Goal: Task Accomplishment & Management: Manage account settings

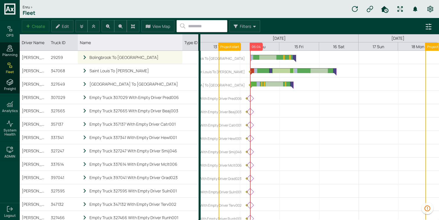
click at [84, 57] on icon "locked subgrid" at bounding box center [84, 57] width 5 height 5
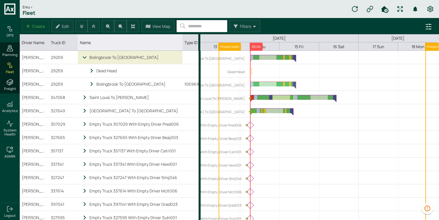
click at [81, 58] on div "Bolingbrook To [GEOGRAPHIC_DATA]" at bounding box center [130, 57] width 100 height 13
click at [84, 58] on icon "Name" at bounding box center [84, 57] width 5 height 5
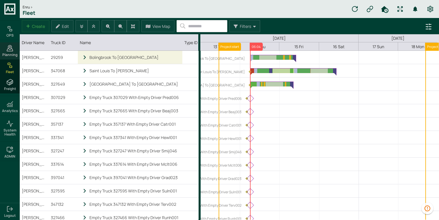
click at [13, 50] on icon at bounding box center [10, 50] width 6 height 2
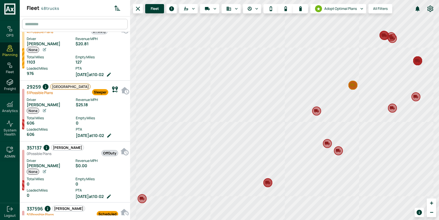
scroll to position [74, 0]
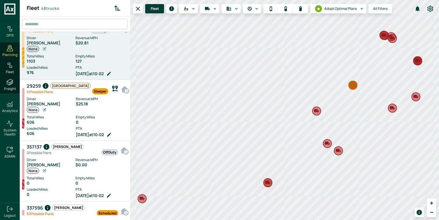
click at [85, 61] on div "127" at bounding box center [101, 61] width 52 height 5
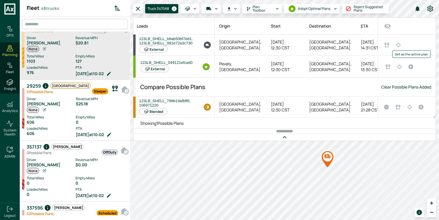
click at [410, 66] on icon "Set as the active plan" at bounding box center [410, 66] width 5 height 5
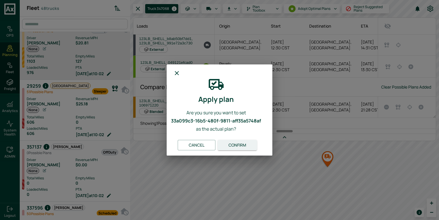
click at [238, 144] on button "Confirm" at bounding box center [237, 145] width 39 height 11
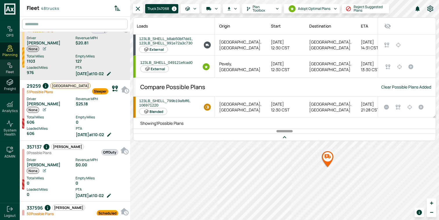
click at [14, 66] on div "Fleet" at bounding box center [10, 67] width 20 height 17
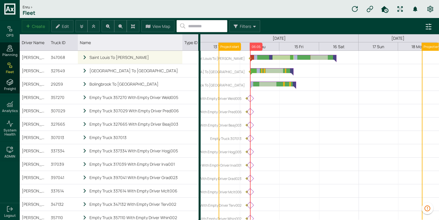
click at [85, 57] on icon "locked subgrid" at bounding box center [84, 57] width 5 height 5
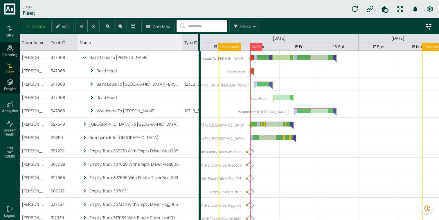
click at [86, 59] on icon "locked subgrid" at bounding box center [84, 57] width 5 height 5
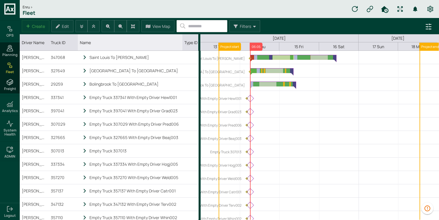
click at [86, 57] on icon "locked subgrid" at bounding box center [84, 57] width 5 height 5
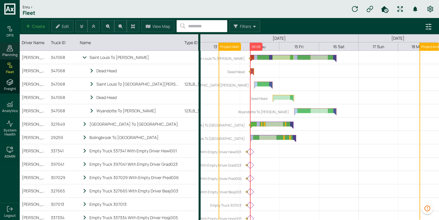
click at [13, 47] on icon at bounding box center [9, 48] width 7 height 7
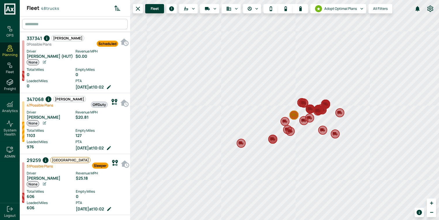
scroll to position [3, 3]
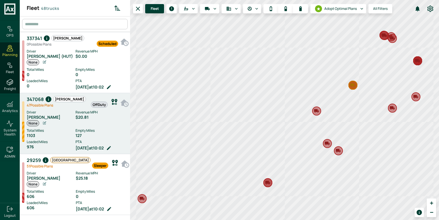
click at [82, 108] on div "Driver Buffy Blodgett None Revenue MPH $20.81 Total Miles 1103 Empty Miles 127 …" at bounding box center [78, 129] width 103 height 43
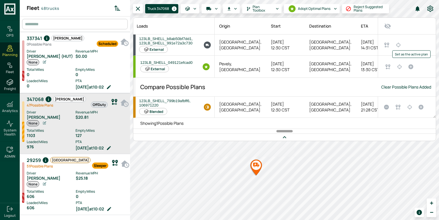
click at [411, 68] on icon "Set as the active plan" at bounding box center [410, 66] width 5 height 5
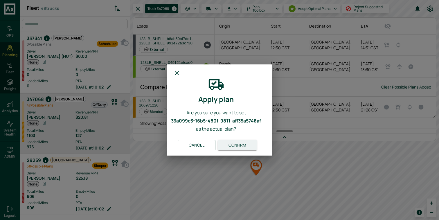
click at [234, 144] on button "Confirm" at bounding box center [237, 145] width 39 height 11
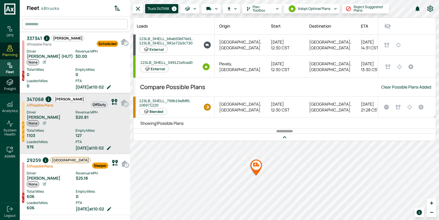
click at [13, 67] on icon at bounding box center [9, 65] width 7 height 7
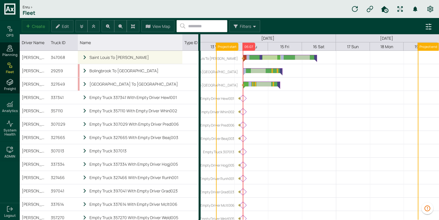
click at [86, 57] on icon "locked subgrid" at bounding box center [84, 57] width 5 height 5
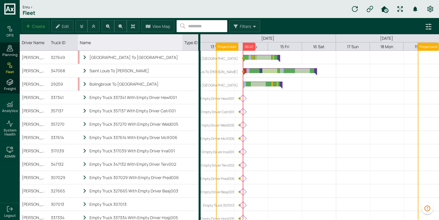
click at [86, 57] on icon "locked subgrid" at bounding box center [84, 57] width 5 height 5
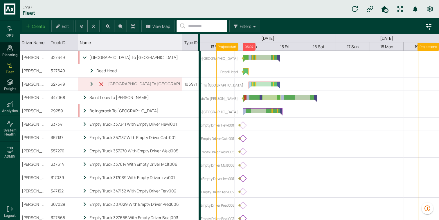
click at [86, 57] on icon "locked subgrid" at bounding box center [84, 57] width 5 height 5
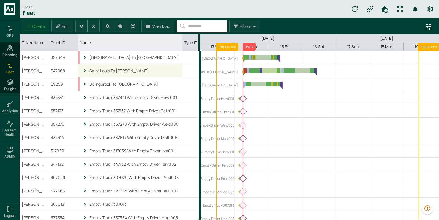
click at [83, 72] on icon "locked subgrid" at bounding box center [84, 70] width 5 height 5
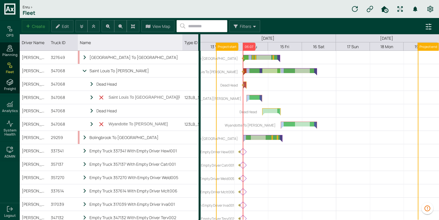
click at [83, 72] on icon "locked subgrid" at bounding box center [84, 70] width 5 height 5
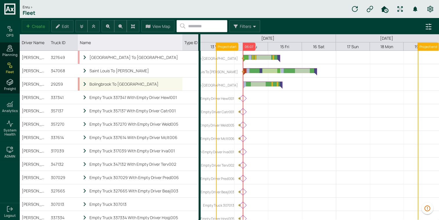
click at [84, 84] on icon "locked subgrid" at bounding box center [84, 84] width 5 height 5
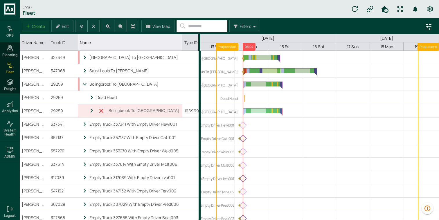
click at [84, 84] on icon "locked subgrid" at bounding box center [84, 84] width 5 height 5
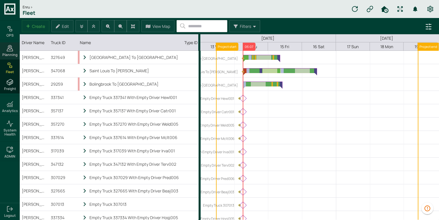
click at [9, 50] on icon at bounding box center [9, 48] width 7 height 7
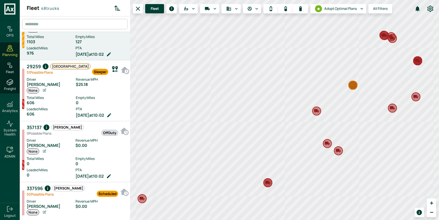
scroll to position [99, 0]
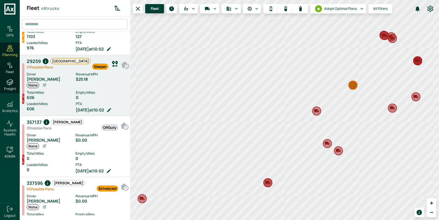
click at [95, 87] on div "Revenue MPH $25.18" at bounding box center [102, 80] width 52 height 17
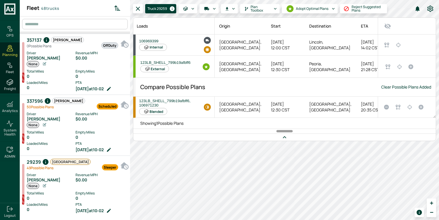
scroll to position [185, 0]
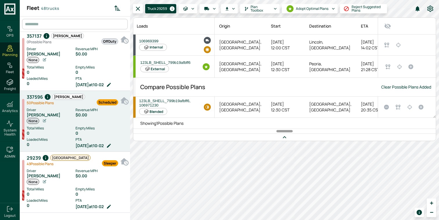
click at [86, 122] on div "Revenue MPH $0.00" at bounding box center [101, 115] width 52 height 17
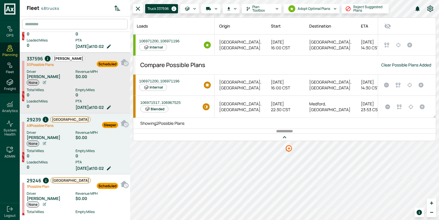
scroll to position [224, 0]
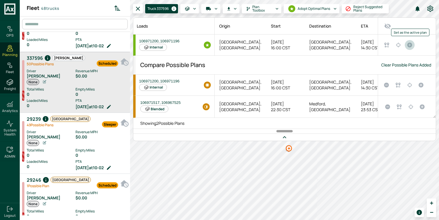
click at [411, 44] on icon "Set as the active plan" at bounding box center [409, 45] width 5 height 5
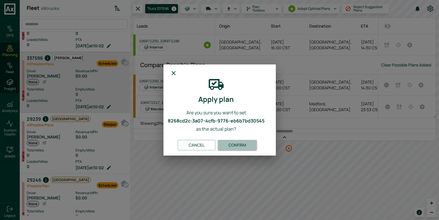
click at [247, 143] on button "Confirm" at bounding box center [237, 145] width 39 height 11
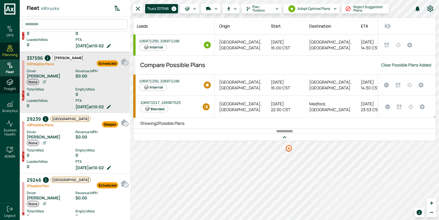
click at [15, 72] on div "Fleet" at bounding box center [10, 67] width 20 height 17
